Goal: Use online tool/utility: Utilize a website feature to perform a specific function

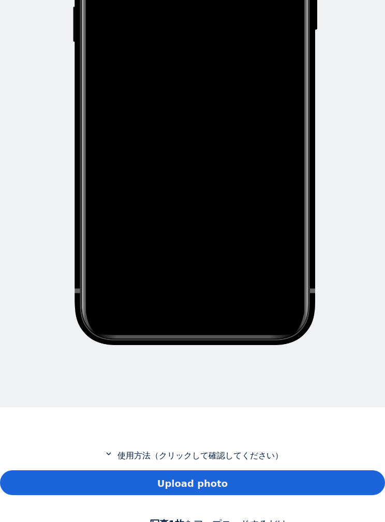
scroll to position [442, 0]
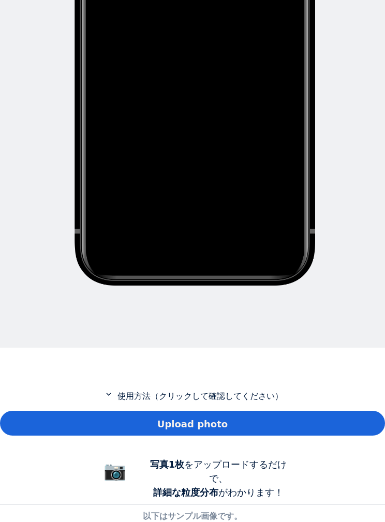
click at [352, 414] on div "Upload photo" at bounding box center [192, 423] width 385 height 25
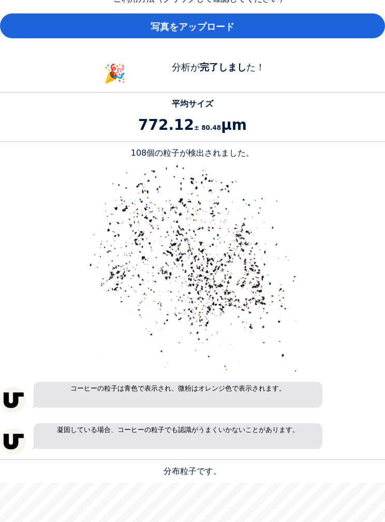
scroll to position [840, 0]
click at [365, 13] on div "写真をアップロード" at bounding box center [192, 25] width 385 height 25
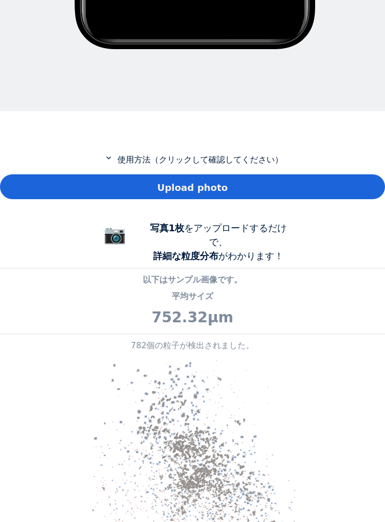
scroll to position [679, 0]
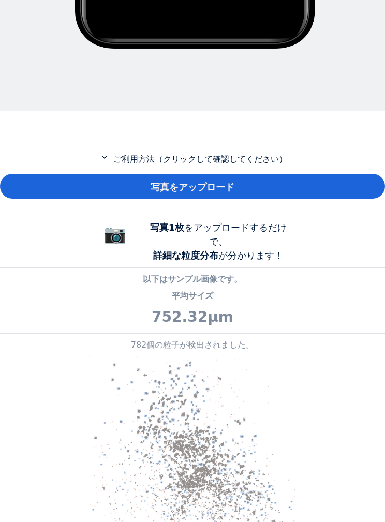
click at [232, 178] on div "写真をアップロード" at bounding box center [192, 186] width 385 height 25
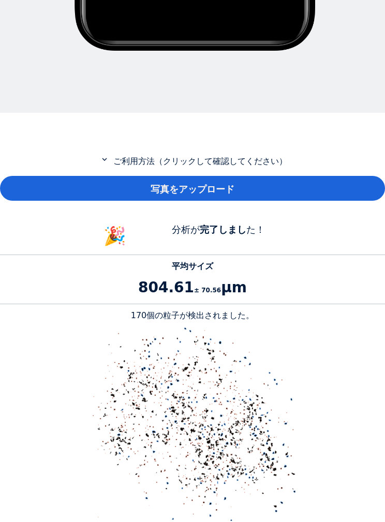
scroll to position [666, 0]
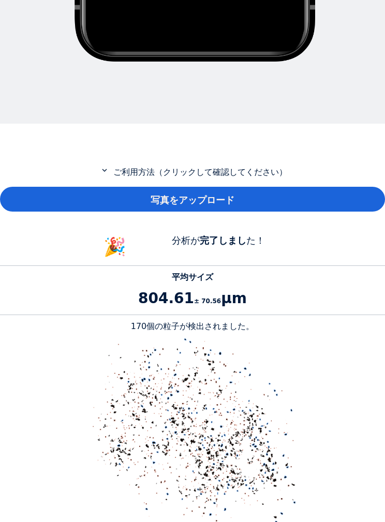
click at [359, 191] on div "写真をアップロード" at bounding box center [192, 199] width 385 height 25
click at [234, 191] on div "写真をアップロード" at bounding box center [192, 199] width 385 height 25
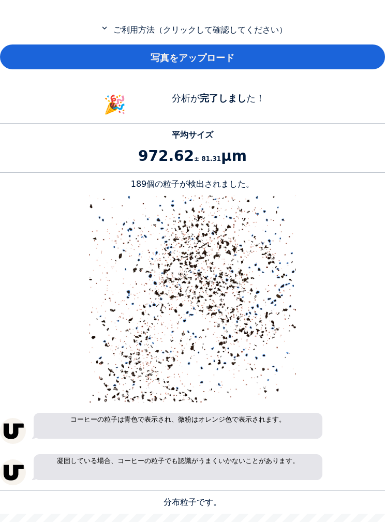
scroll to position [812, 0]
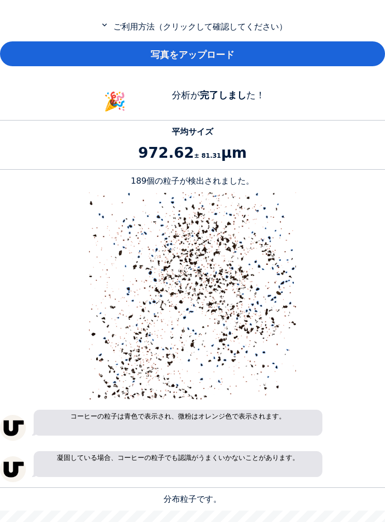
click at [363, 59] on div "写真をアップロード" at bounding box center [192, 53] width 385 height 25
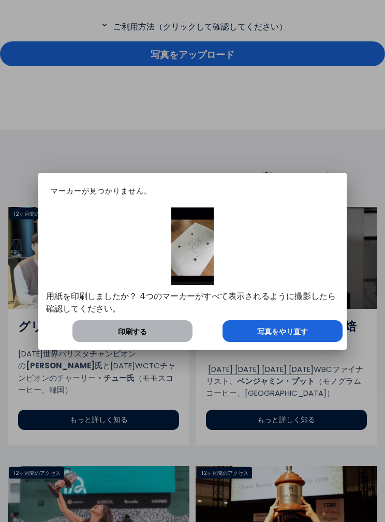
click at [328, 336] on div "写真をやり直す" at bounding box center [283, 331] width 120 height 22
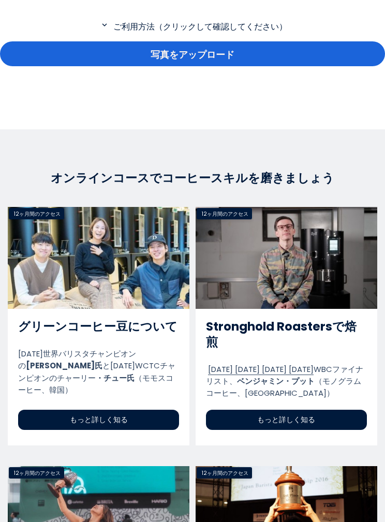
click at [349, 49] on div "写真をアップロード" at bounding box center [192, 53] width 385 height 25
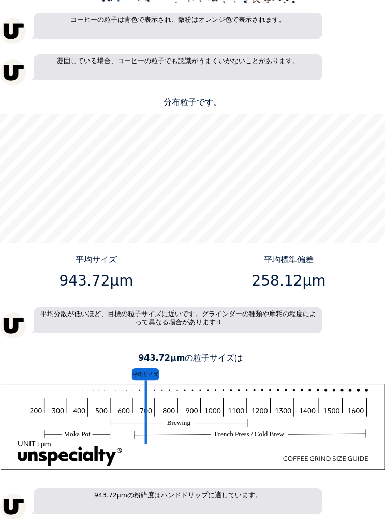
scroll to position [1207, 0]
